Goal: Find specific page/section: Find specific page/section

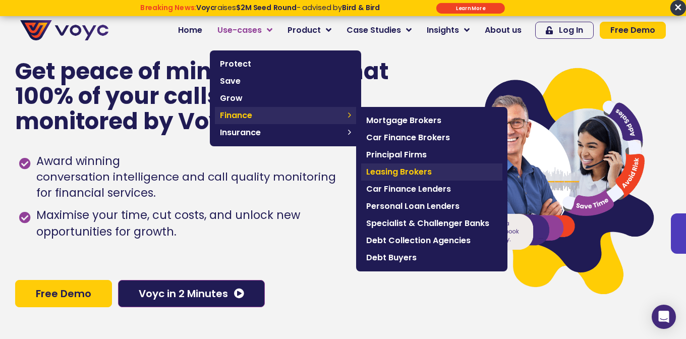
click at [417, 171] on span "Leasing Brokers" at bounding box center [431, 172] width 131 height 12
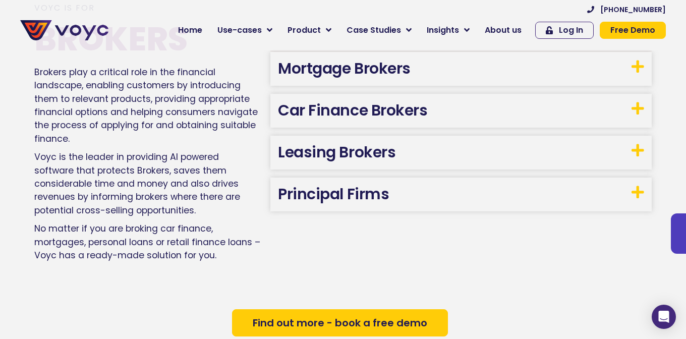
click at [339, 163] on link "Leasing Brokers" at bounding box center [337, 152] width 118 height 22
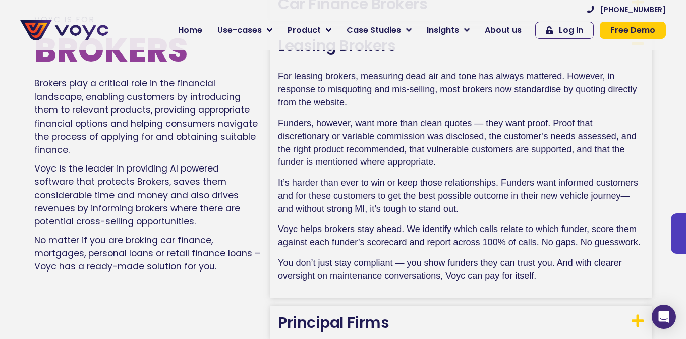
scroll to position [583, 0]
